Goal: Task Accomplishment & Management: Use online tool/utility

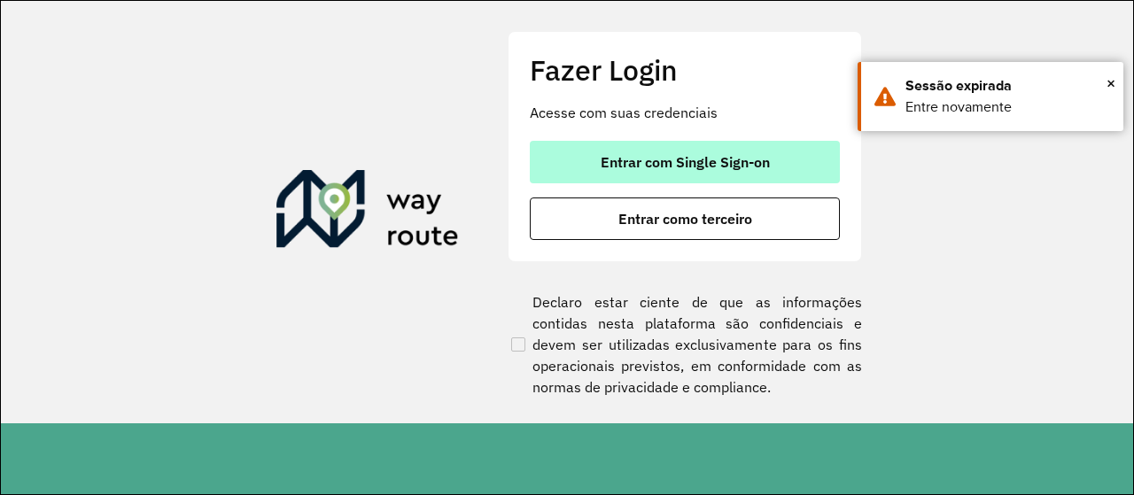
click at [640, 152] on button "Entrar com Single Sign-on" at bounding box center [685, 162] width 310 height 43
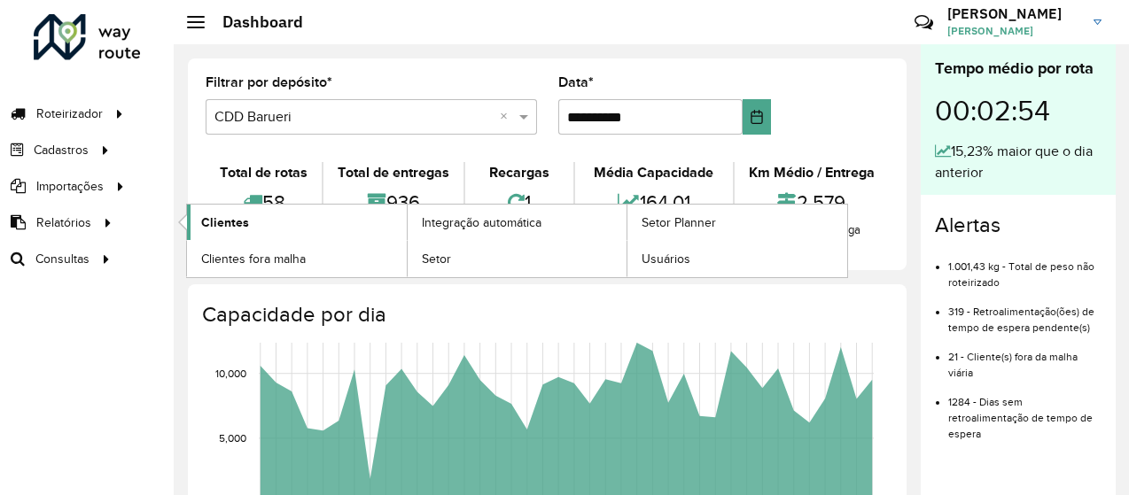
click at [232, 235] on link "Clientes" at bounding box center [297, 222] width 220 height 35
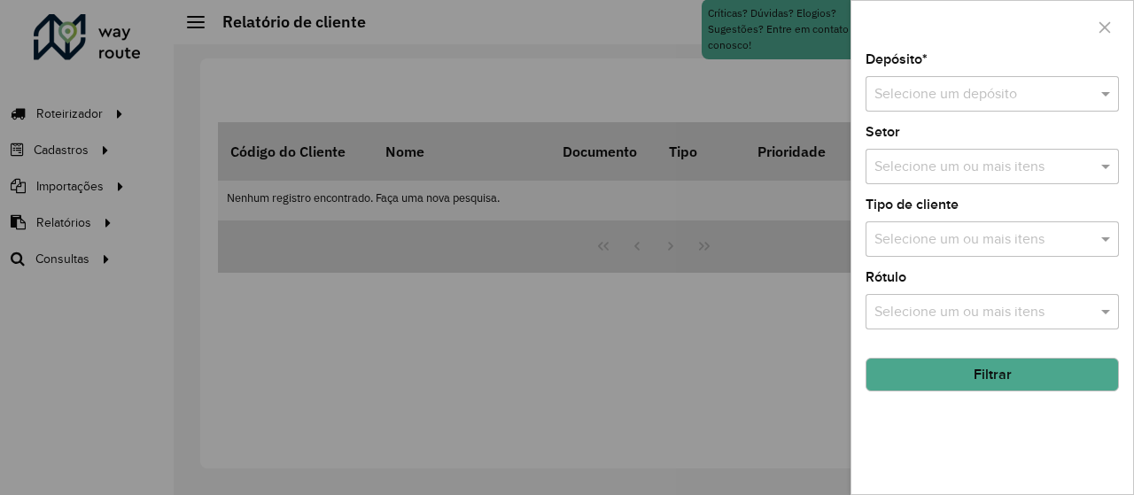
click at [894, 86] on input "text" at bounding box center [975, 94] width 200 height 21
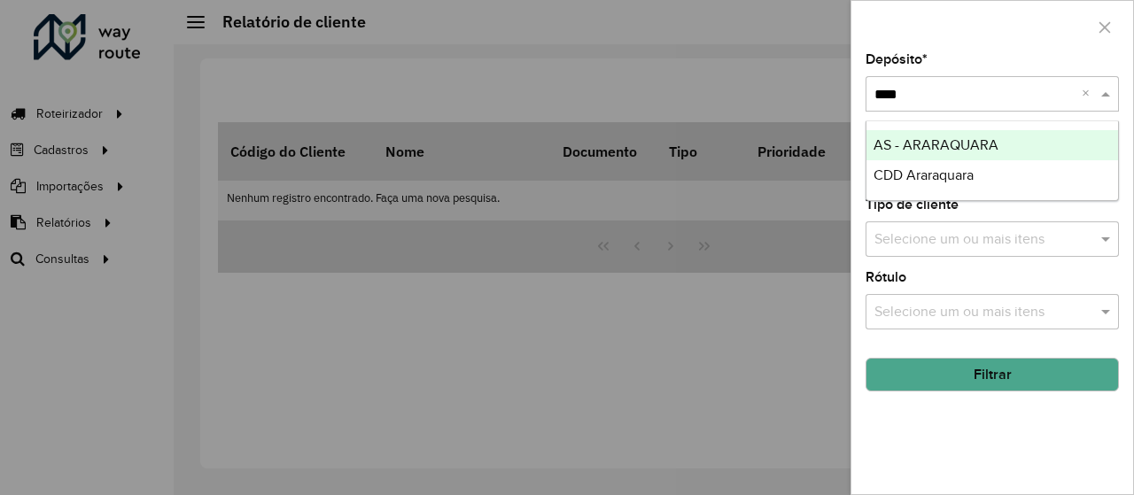
type input "*****"
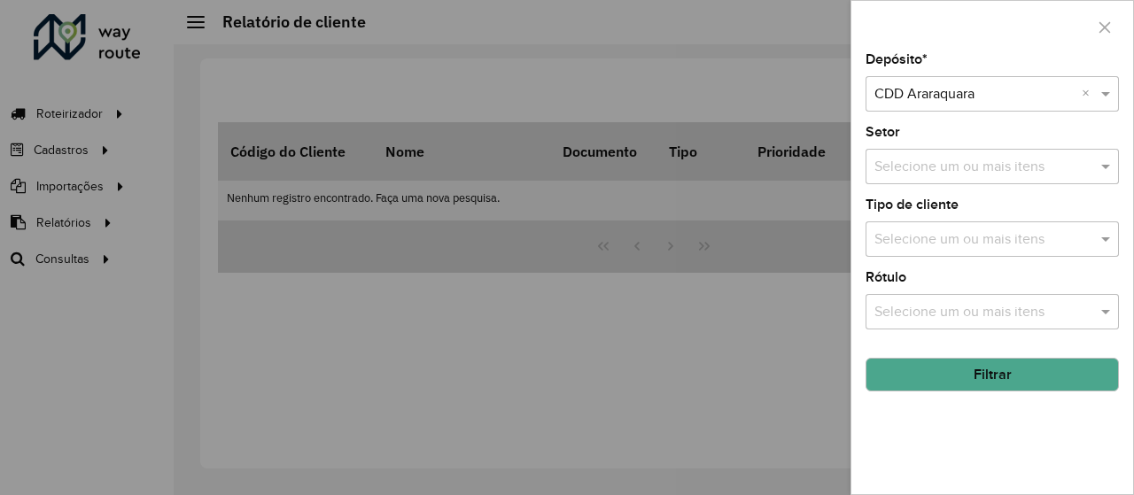
click at [1006, 373] on button "Filtrar" at bounding box center [992, 375] width 253 height 34
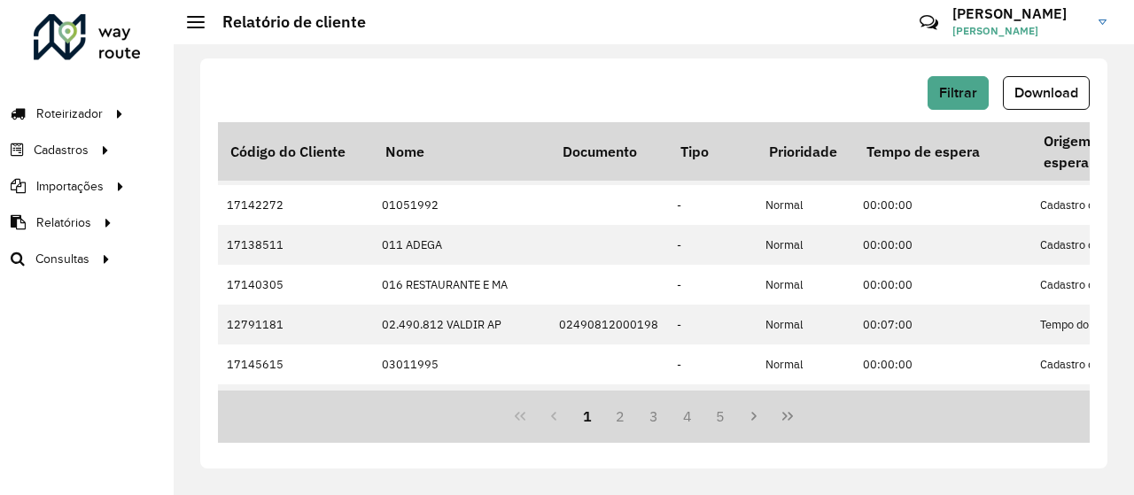
scroll to position [628, 0]
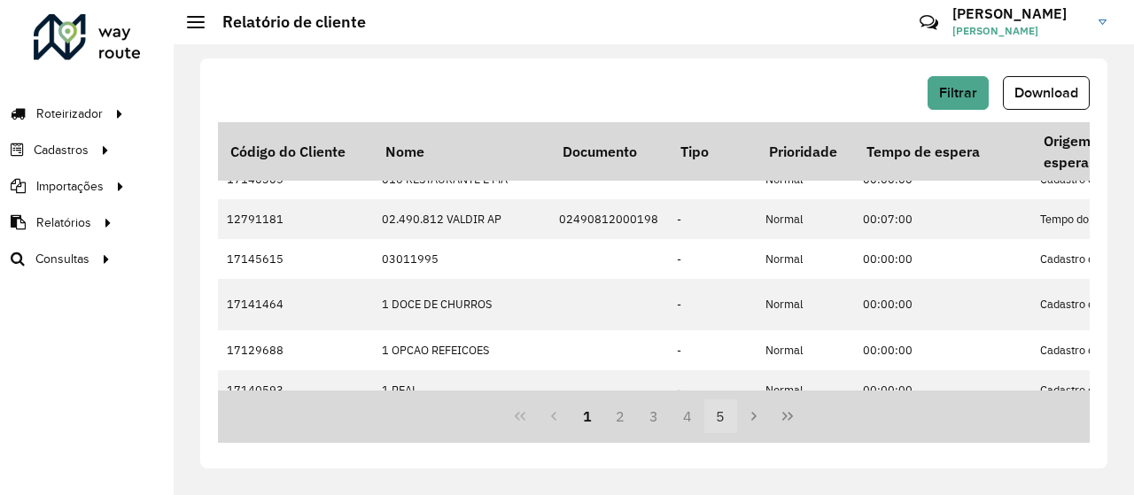
click at [718, 414] on button "5" at bounding box center [721, 417] width 34 height 34
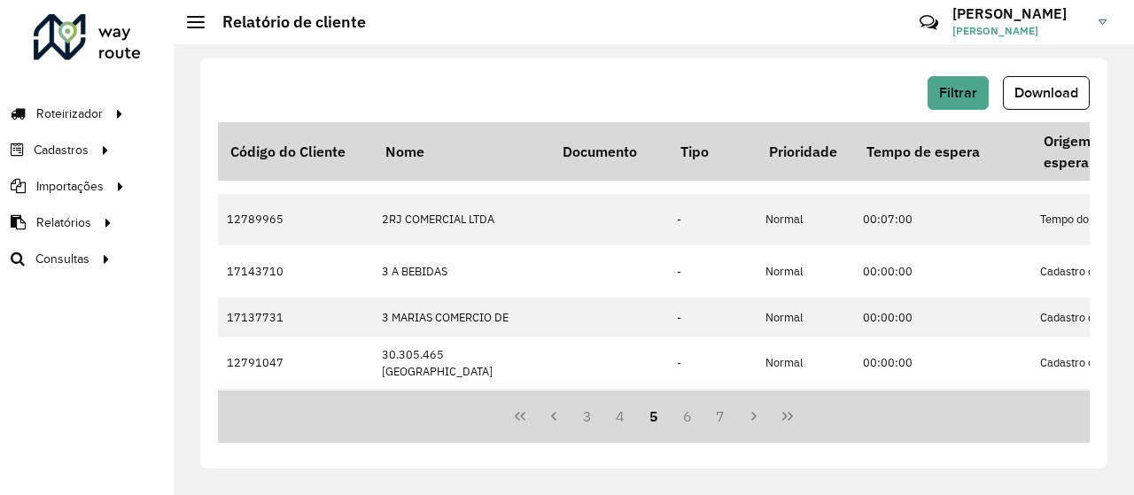
scroll to position [0, 0]
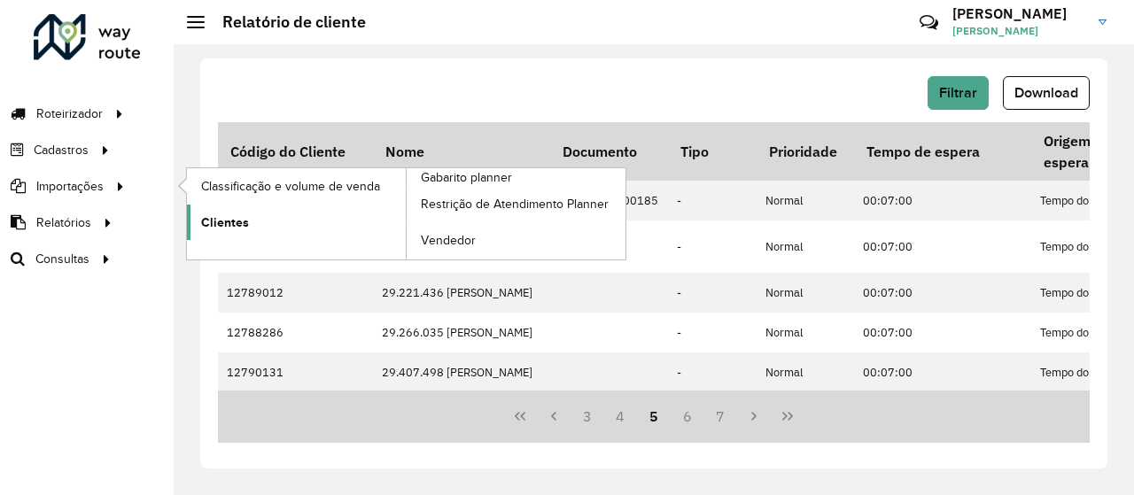
click at [216, 209] on link "Clientes" at bounding box center [296, 222] width 219 height 35
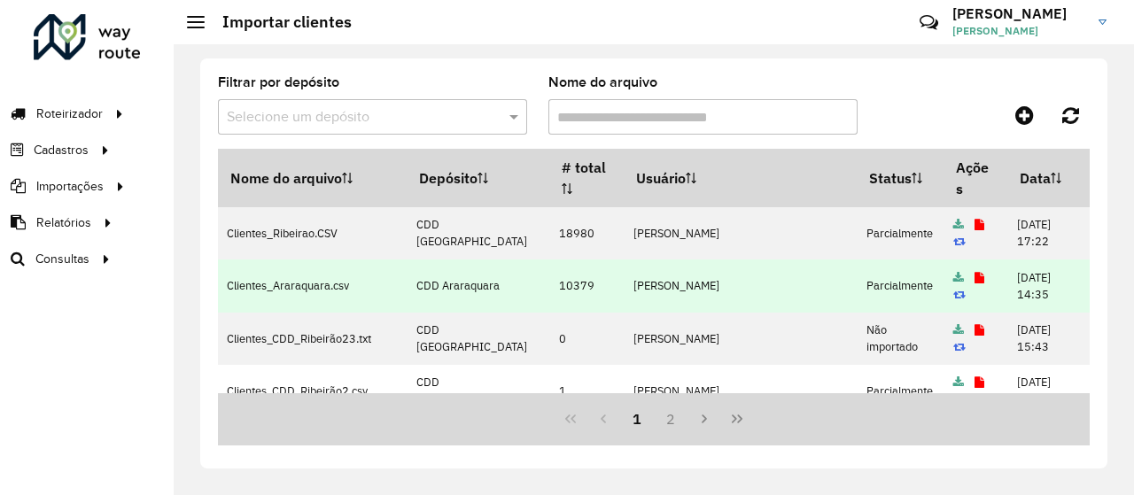
click at [975, 274] on icon at bounding box center [980, 279] width 10 height 12
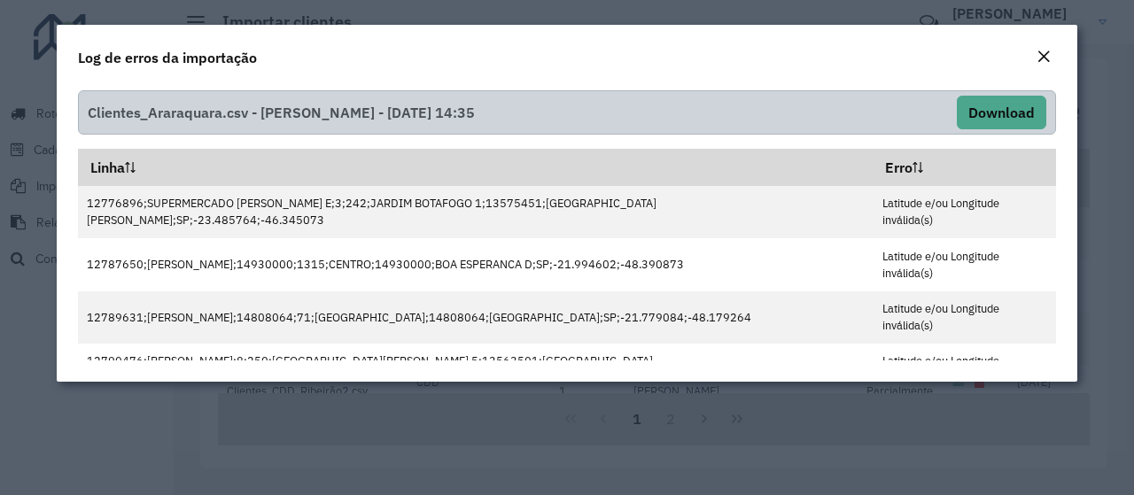
click at [1041, 52] on em "Close" at bounding box center [1044, 57] width 14 height 14
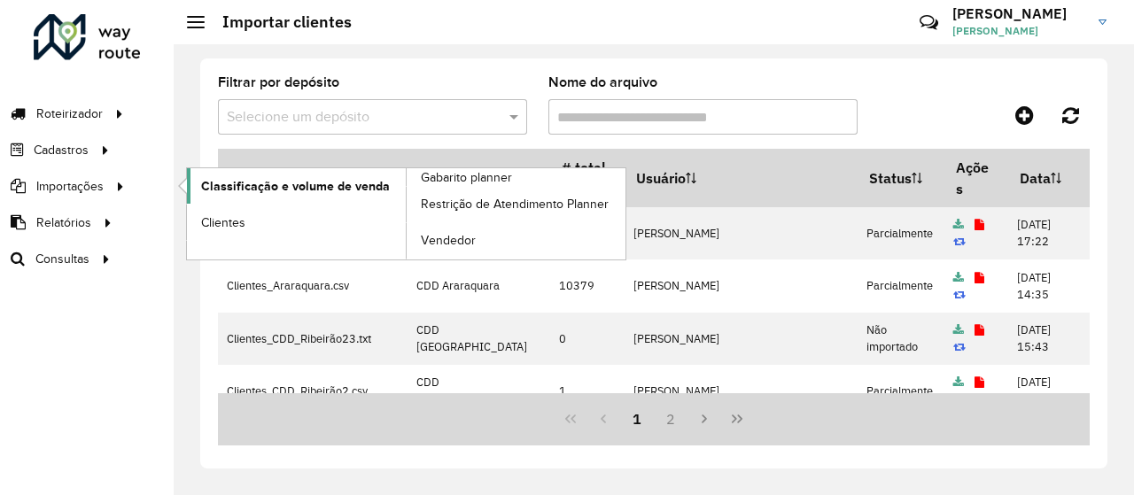
click at [349, 191] on span "Classificação e volume de venda" at bounding box center [295, 186] width 189 height 19
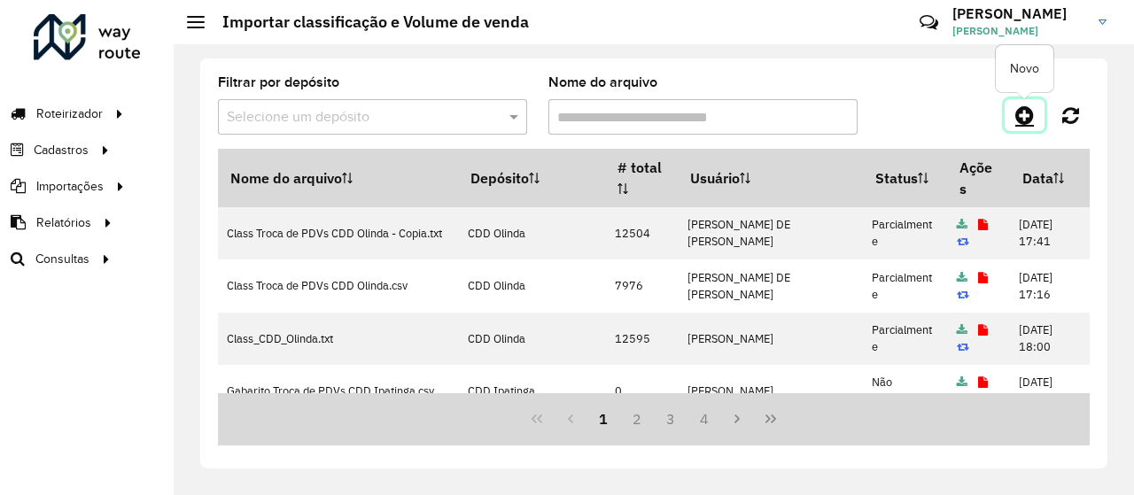
click at [1024, 107] on icon at bounding box center [1025, 115] width 19 height 21
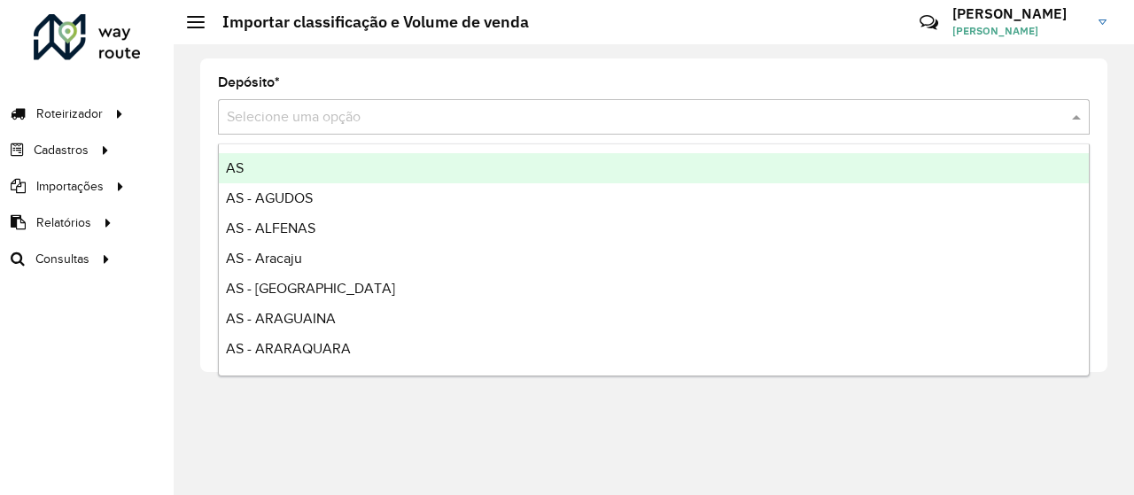
click at [969, 112] on input "text" at bounding box center [636, 117] width 819 height 21
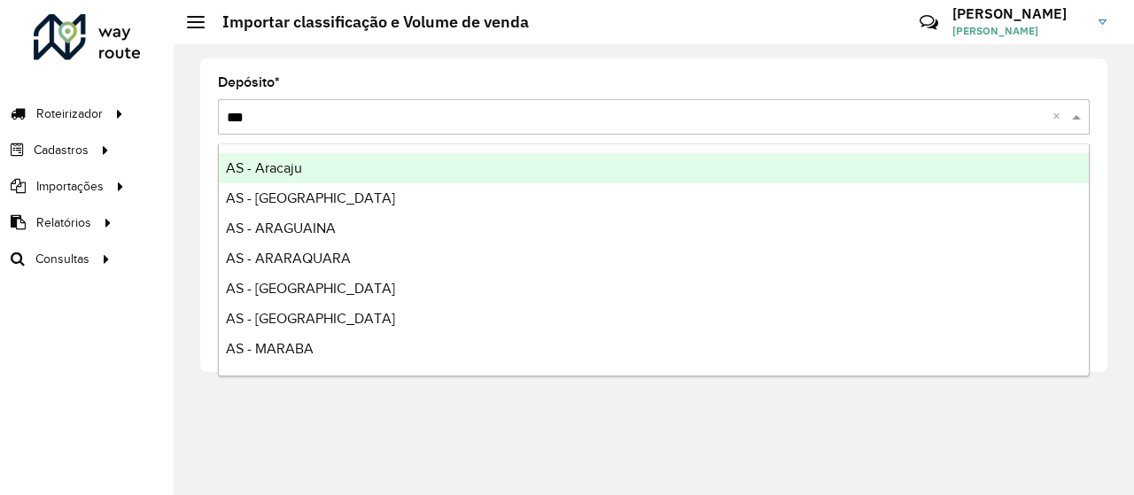
type input "****"
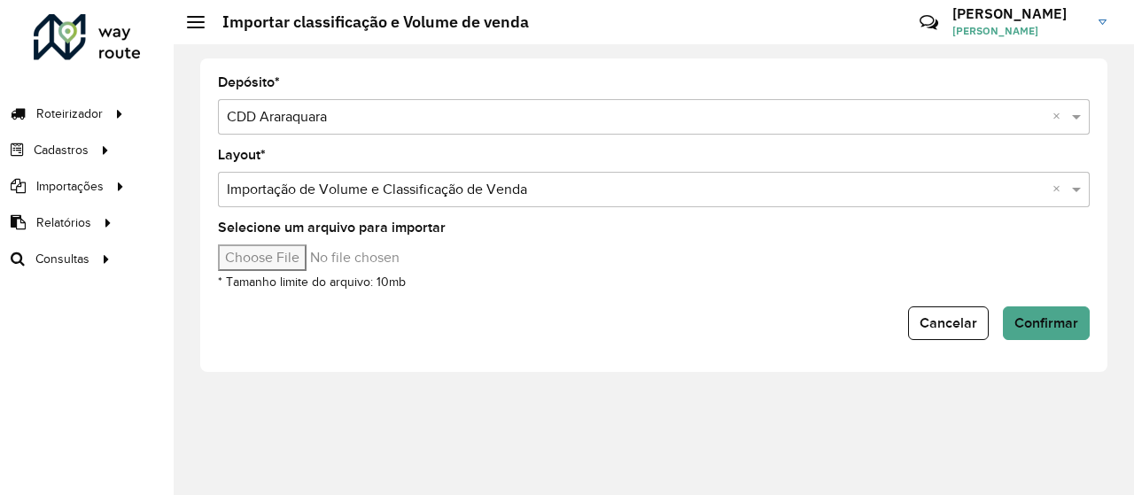
click at [450, 256] on input "Selecione um arquivo para importar" at bounding box center [368, 258] width 301 height 27
type input "**********"
click at [1044, 307] on button "Confirmar" at bounding box center [1046, 324] width 87 height 34
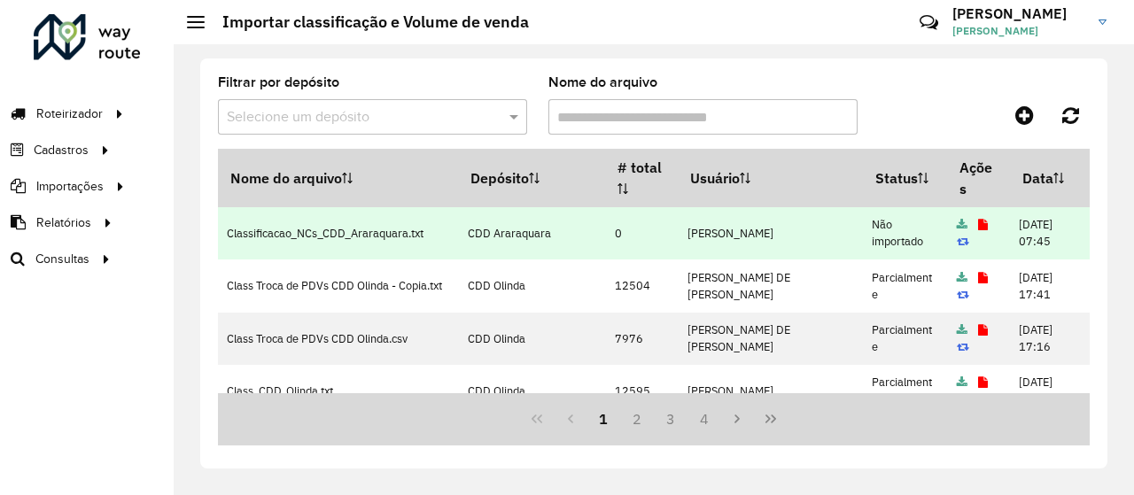
click at [978, 224] on icon at bounding box center [983, 226] width 10 height 12
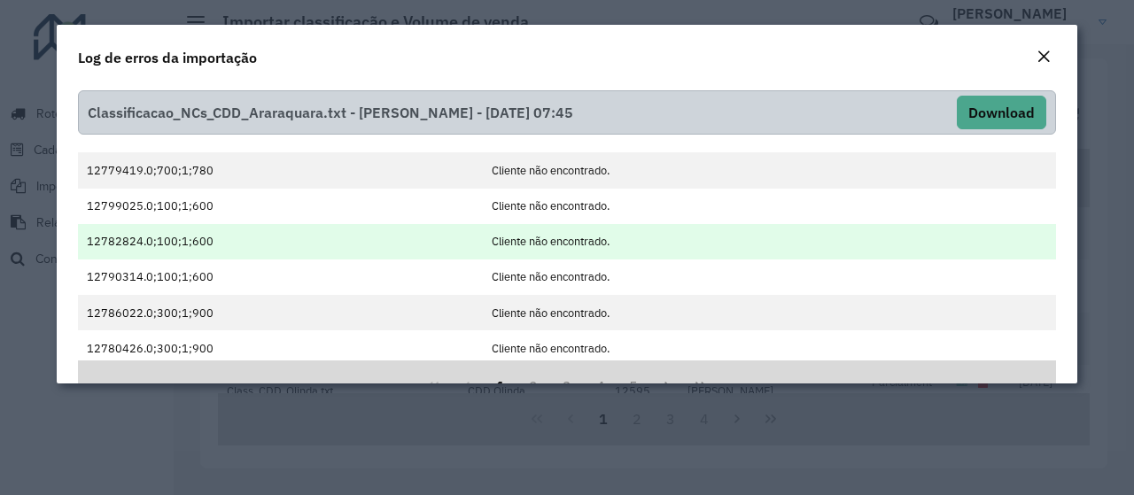
scroll to position [49, 0]
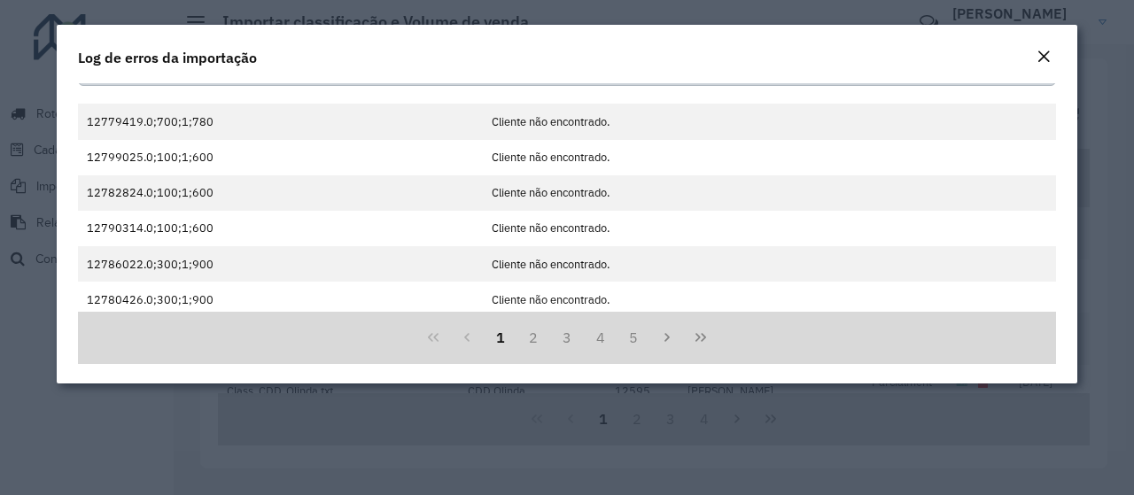
click at [1019, 49] on div "Log de erros da importação" at bounding box center [567, 54] width 1021 height 58
click at [1051, 66] on button "Close" at bounding box center [1043, 57] width 25 height 23
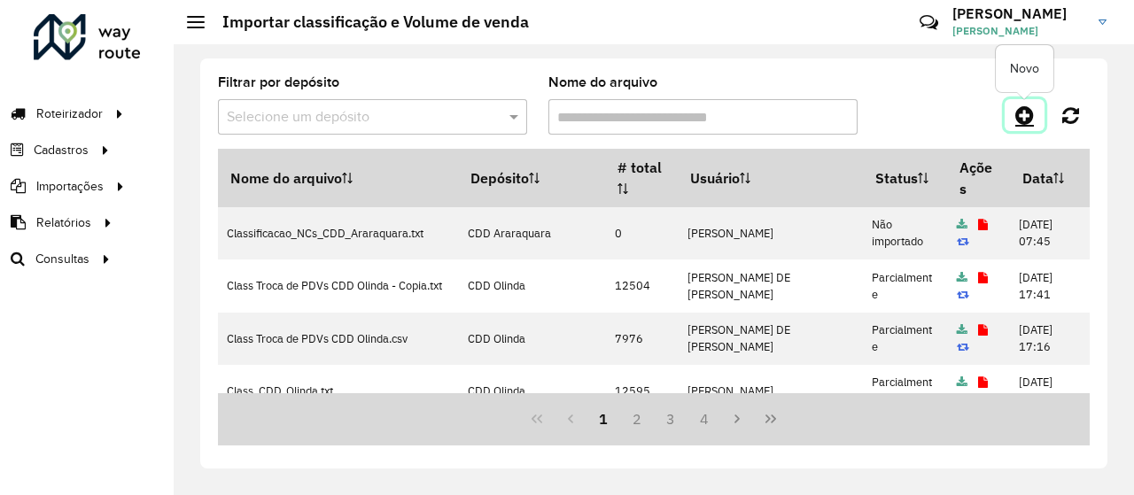
click at [1026, 121] on icon at bounding box center [1025, 115] width 19 height 21
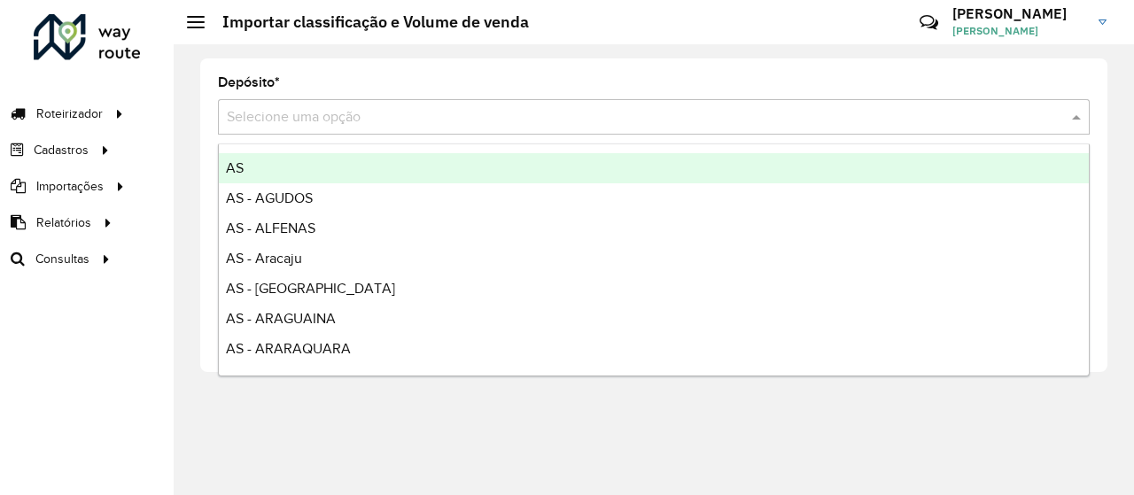
click at [544, 112] on input "text" at bounding box center [636, 117] width 819 height 21
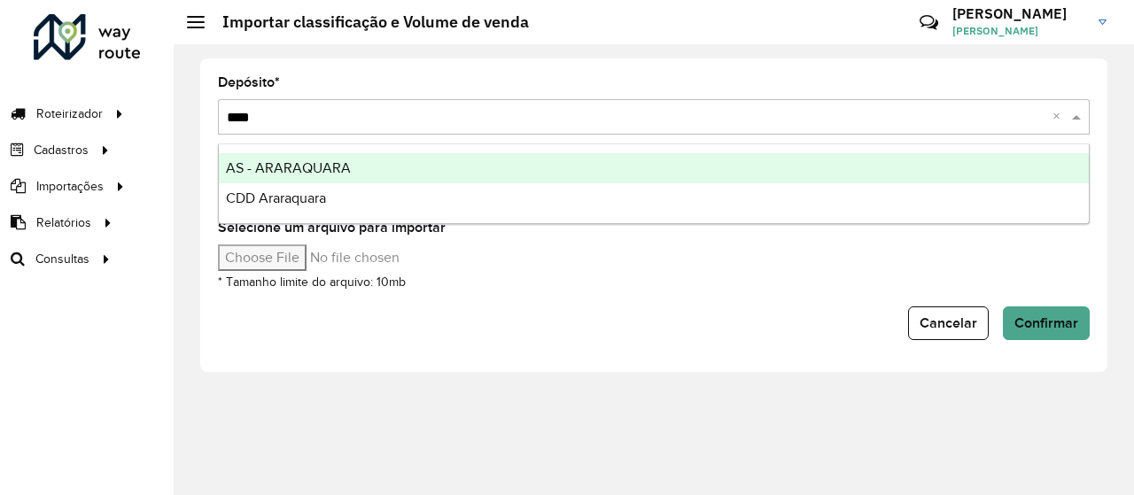
type input "*****"
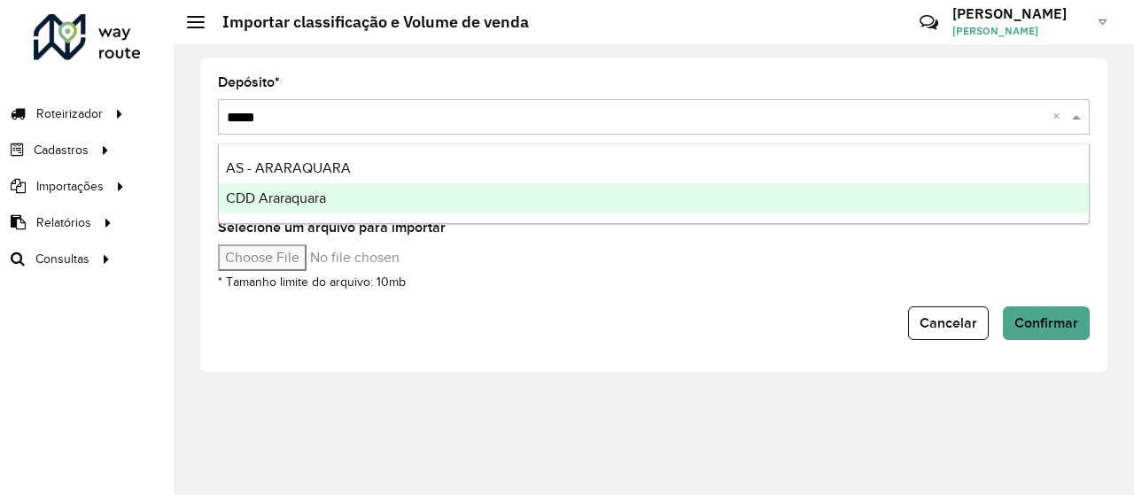
click at [401, 198] on div "CDD Araraquara" at bounding box center [654, 198] width 870 height 30
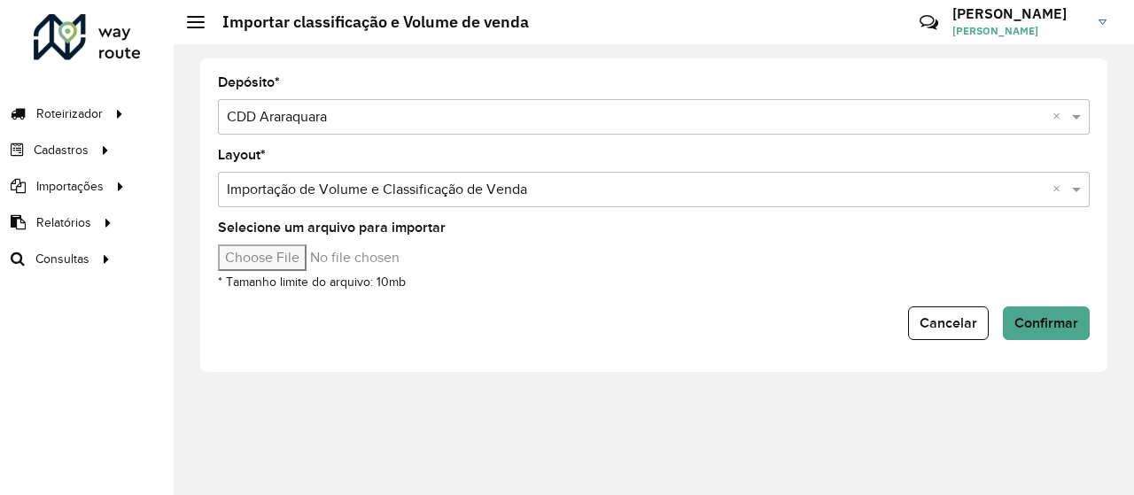
click at [314, 258] on input "Selecione um arquivo para importar" at bounding box center [368, 258] width 301 height 27
type input "**********"
click at [1016, 313] on button "Confirmar" at bounding box center [1046, 324] width 87 height 34
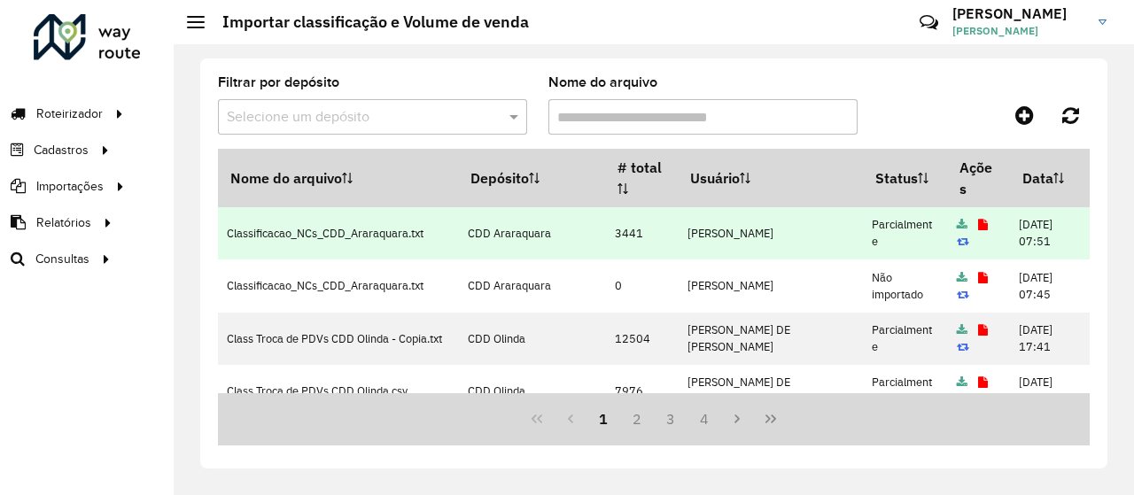
click at [978, 218] on link at bounding box center [983, 224] width 10 height 15
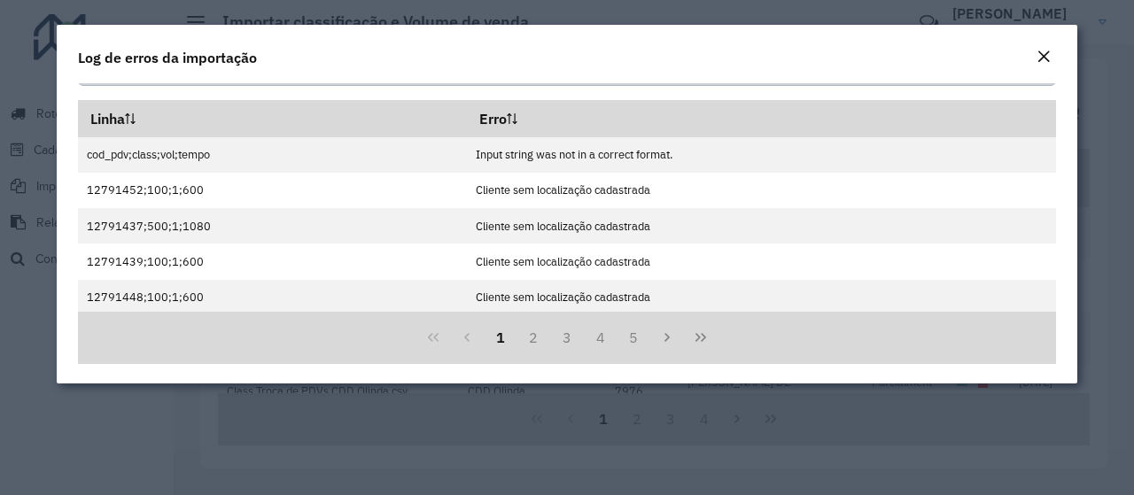
click at [1047, 56] on em "Close" at bounding box center [1044, 57] width 14 height 14
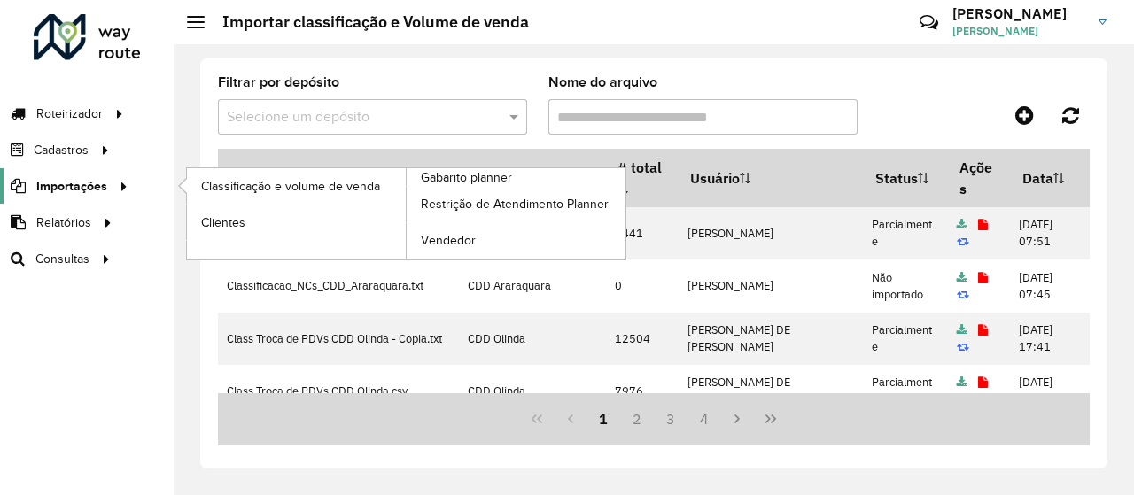
click at [105, 184] on span "Importações" at bounding box center [71, 186] width 71 height 19
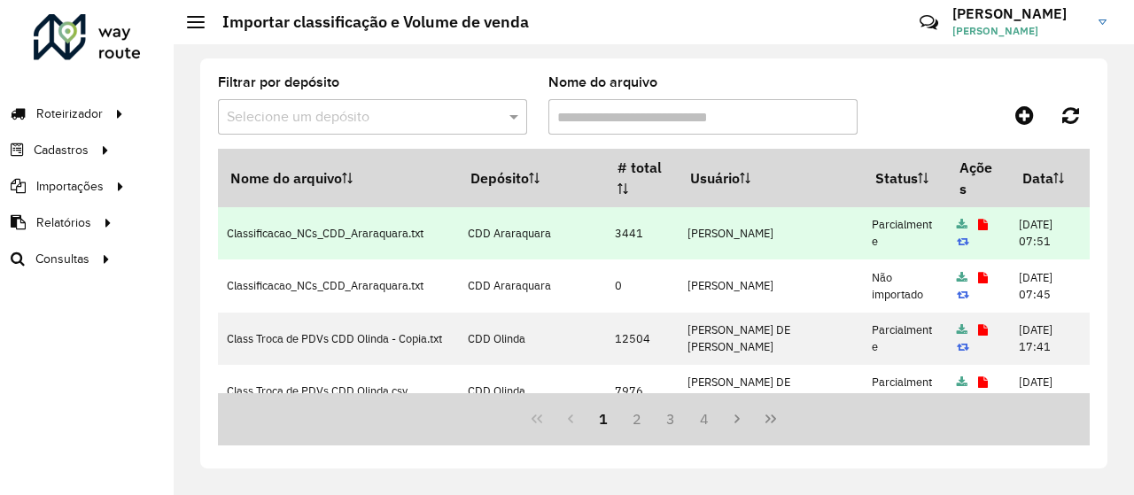
click at [978, 224] on icon at bounding box center [983, 226] width 10 height 12
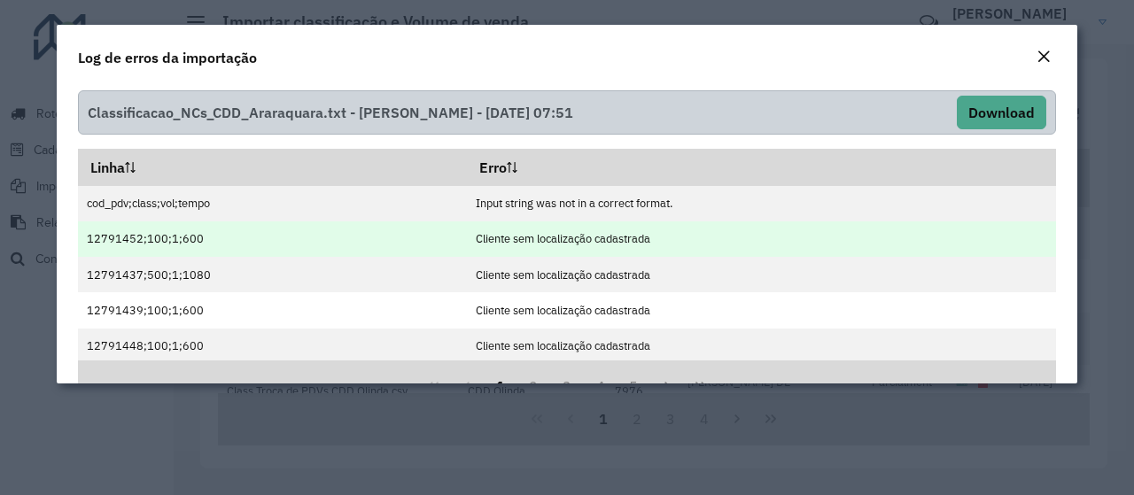
drag, startPoint x: 658, startPoint y: 238, endPoint x: 470, endPoint y: 234, distance: 187.9
click at [470, 234] on td "Cliente sem localização cadastrada" at bounding box center [761, 239] width 589 height 35
copy td "Cliente sem localização cadastrada"
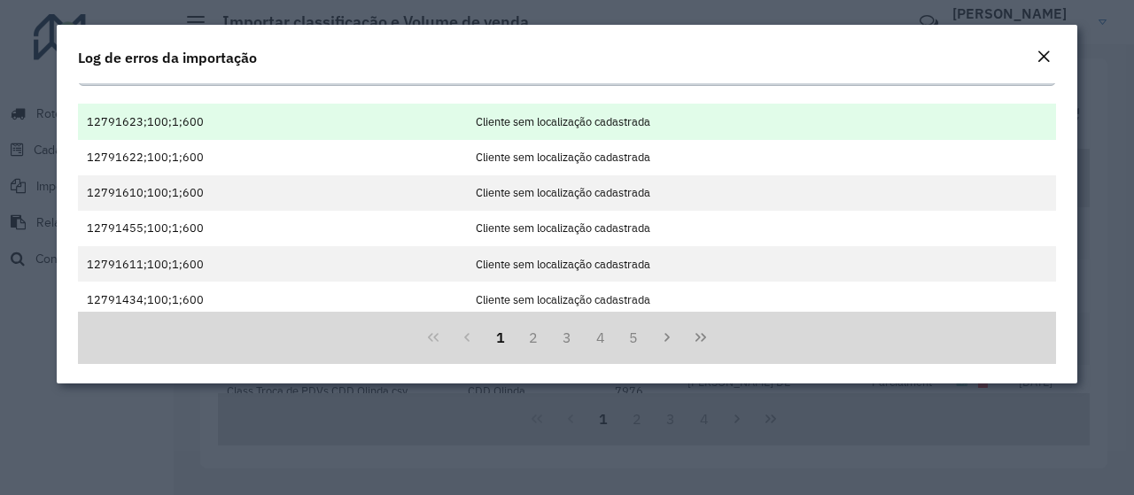
scroll to position [48, 0]
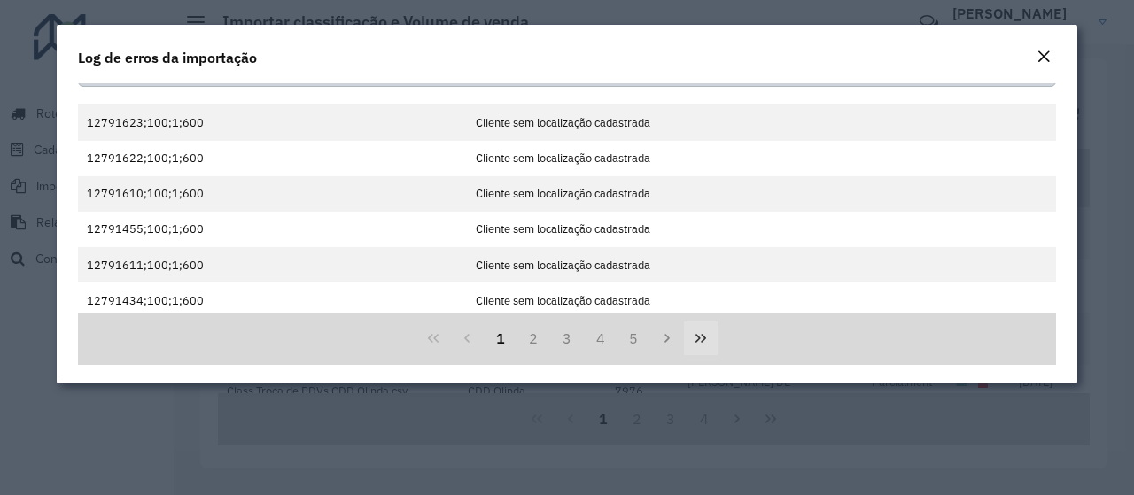
click at [695, 332] on icon "Last Page" at bounding box center [701, 338] width 14 height 14
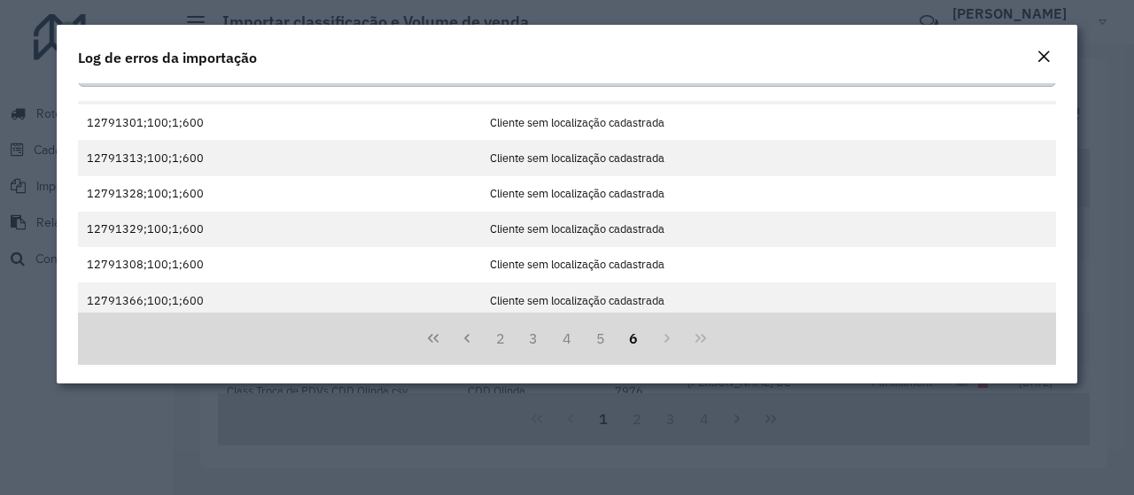
click at [1042, 59] on em "Close" at bounding box center [1044, 57] width 14 height 14
